Goal: Task Accomplishment & Management: Manage account settings

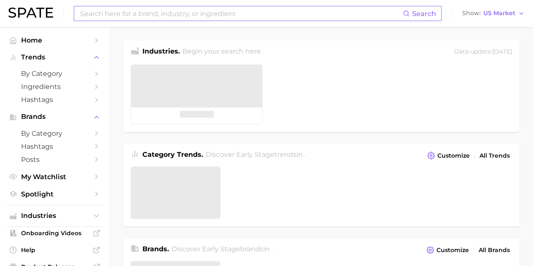
click at [201, 8] on input at bounding box center [240, 13] width 323 height 14
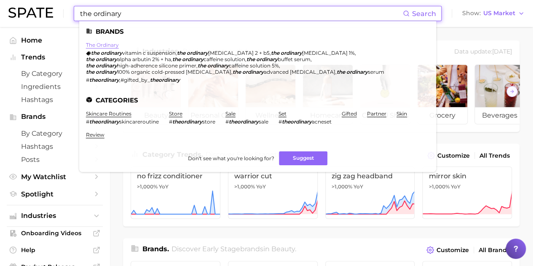
type input "the ordinary"
click at [107, 43] on link "the ordinary" at bounding box center [102, 45] width 33 height 6
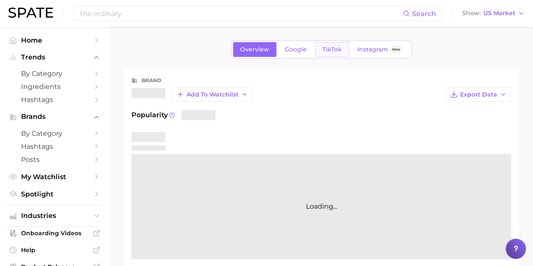
click at [331, 55] on link "TikTok" at bounding box center [332, 49] width 34 height 15
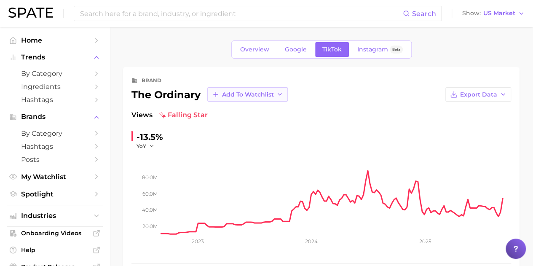
click at [246, 99] on button "Add to Watchlist" at bounding box center [247, 94] width 80 height 14
click at [252, 111] on span "New Watchlist" at bounding box center [243, 110] width 45 height 7
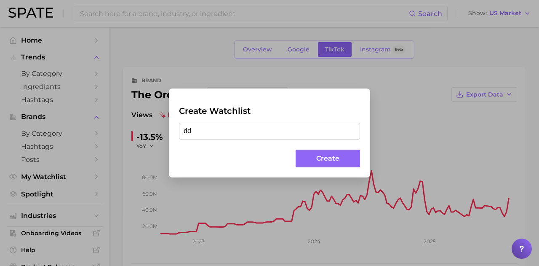
type input "ddd"
click at [326, 158] on button "Create" at bounding box center [328, 158] width 64 height 18
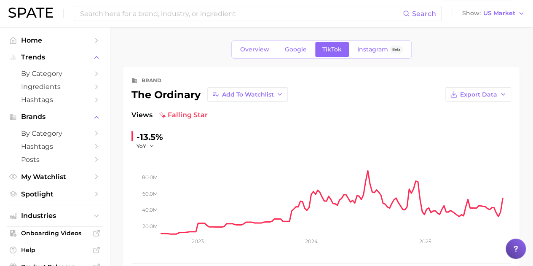
scroll to position [52, 0]
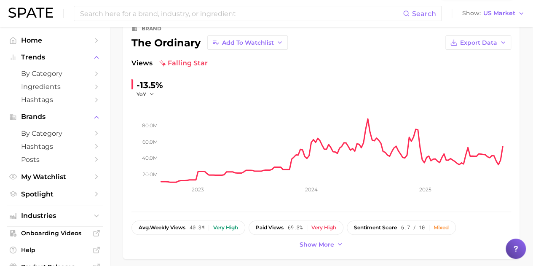
click at [506, 18] on span "View Watchlist" at bounding box center [494, 15] width 46 height 7
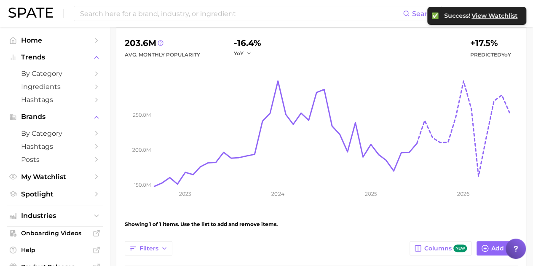
scroll to position [204, 0]
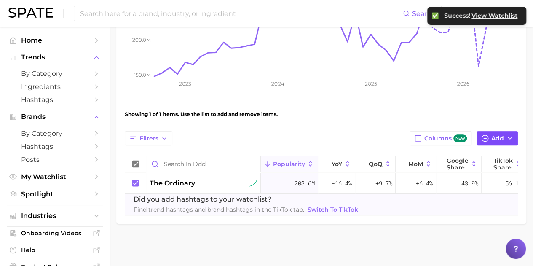
click at [501, 135] on span "Add" at bounding box center [497, 138] width 13 height 7
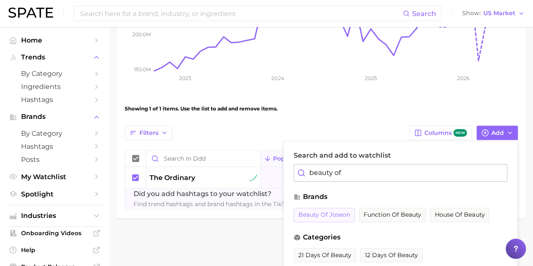
type input "beauty of"
click at [335, 208] on button "beauty of joseon" at bounding box center [323, 215] width 61 height 14
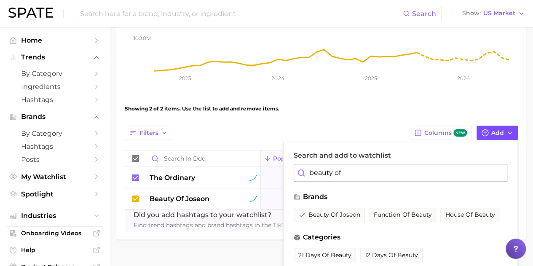
click at [510, 130] on icon "button" at bounding box center [509, 132] width 7 height 7
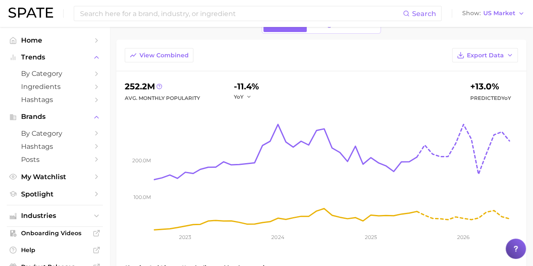
scroll to position [16, 0]
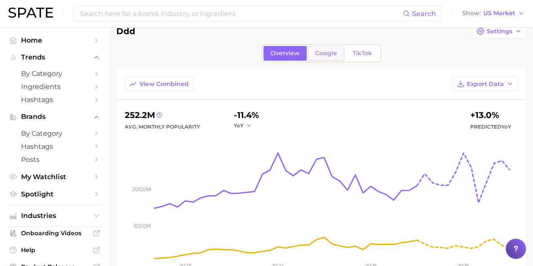
click at [317, 52] on span "Google" at bounding box center [326, 53] width 22 height 7
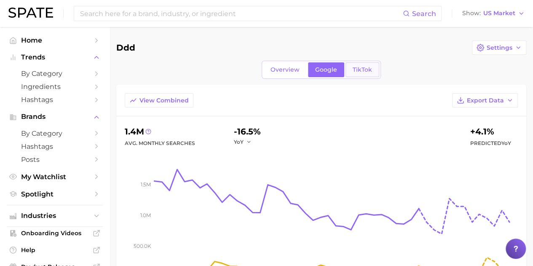
click at [370, 69] on link "TikTok" at bounding box center [362, 69] width 34 height 15
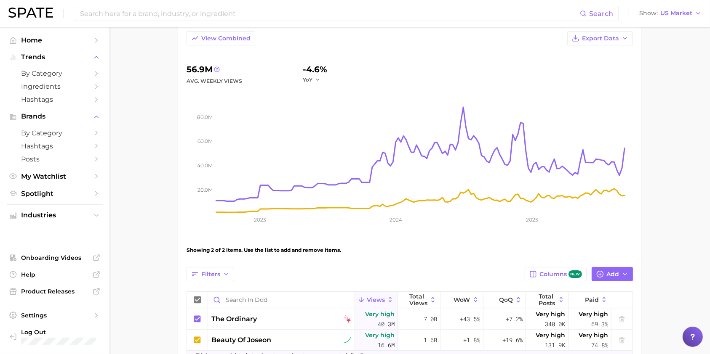
scroll to position [71, 0]
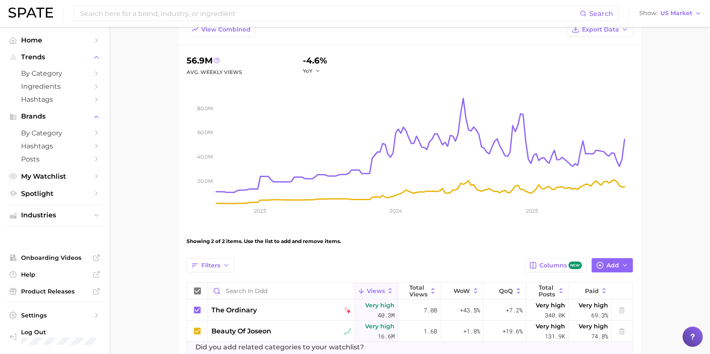
click at [538, 220] on main "ddd Settings Overview Google TikTok View Combined Export Data 56.9m Avg. Weekly…" at bounding box center [409, 185] width 600 height 458
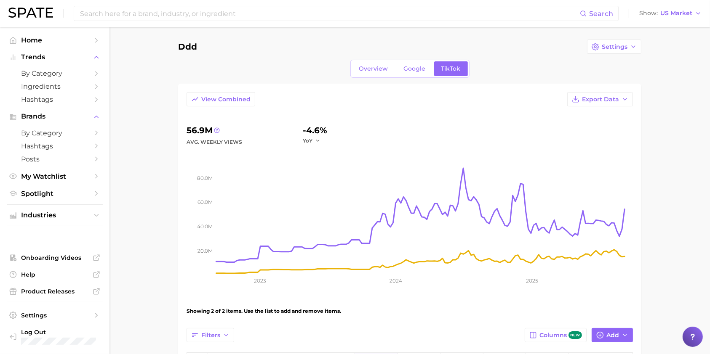
scroll to position [0, 0]
click at [415, 72] on span "Google" at bounding box center [415, 69] width 22 height 7
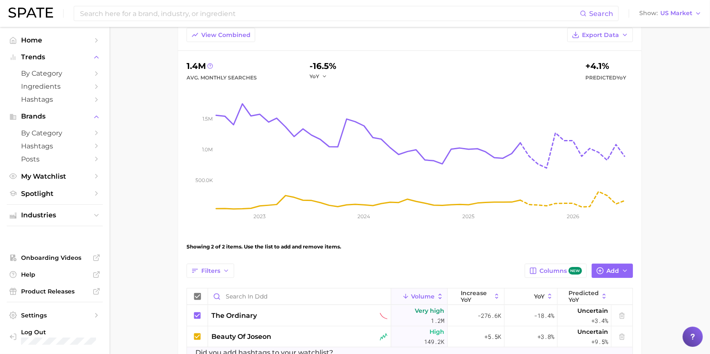
scroll to position [73, 0]
